Goal: Information Seeking & Learning: Learn about a topic

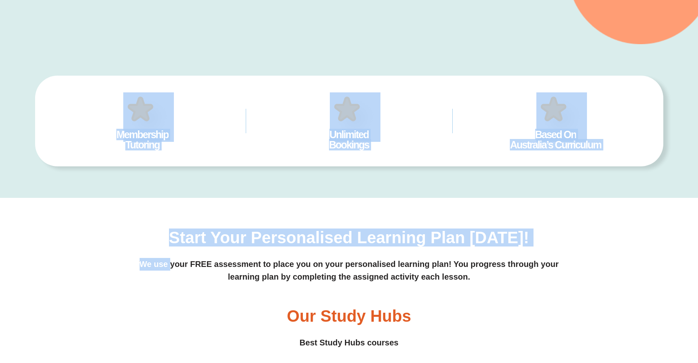
scroll to position [294, 0]
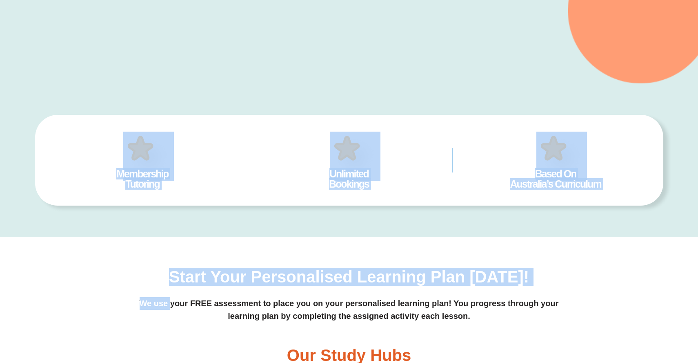
drag, startPoint x: 0, startPoint y: 0, endPoint x: 147, endPoint y: 93, distance: 173.8
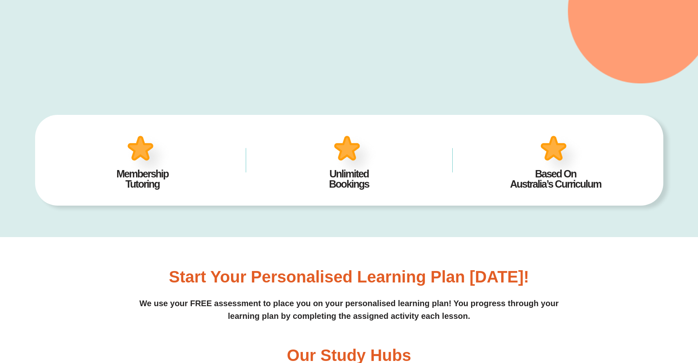
click at [114, 116] on div "Membership Tutoring Unlimited Bookings Based On Australia’s Curriculum 24/7 Acc…" at bounding box center [349, 160] width 628 height 91
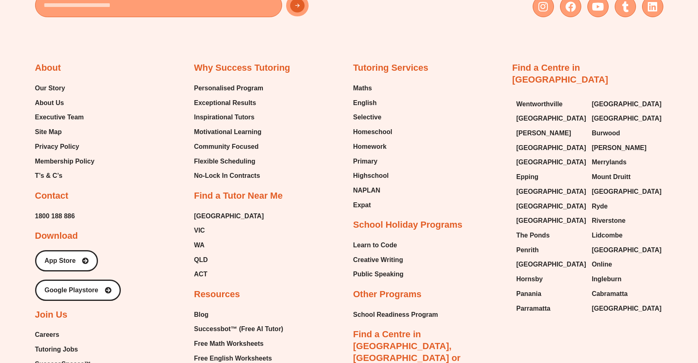
scroll to position [1861, 0]
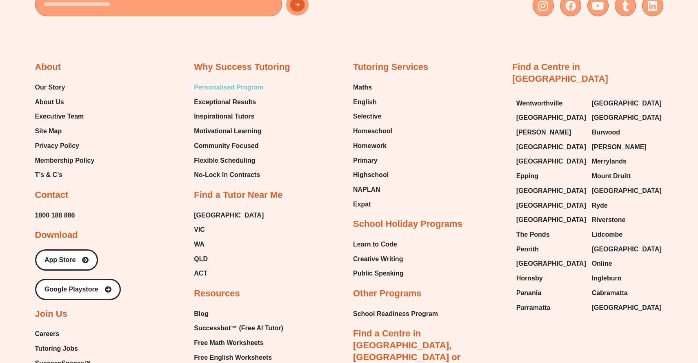
click at [204, 86] on span "Personalised Program" at bounding box center [228, 87] width 69 height 12
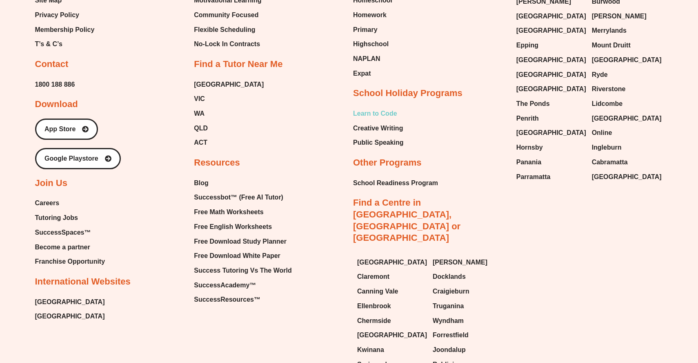
scroll to position [1993, 0]
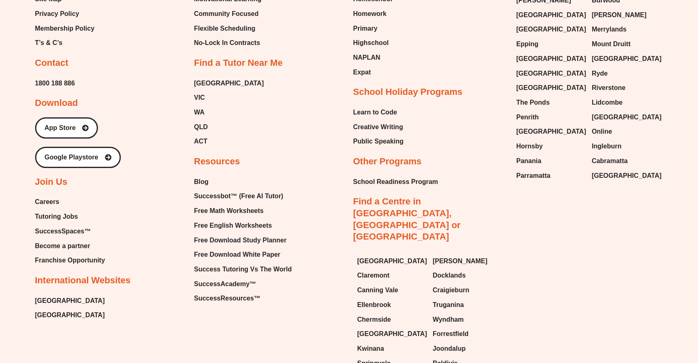
click at [53, 197] on span "Careers" at bounding box center [47, 202] width 25 height 12
